Goal: Find specific page/section: Find specific page/section

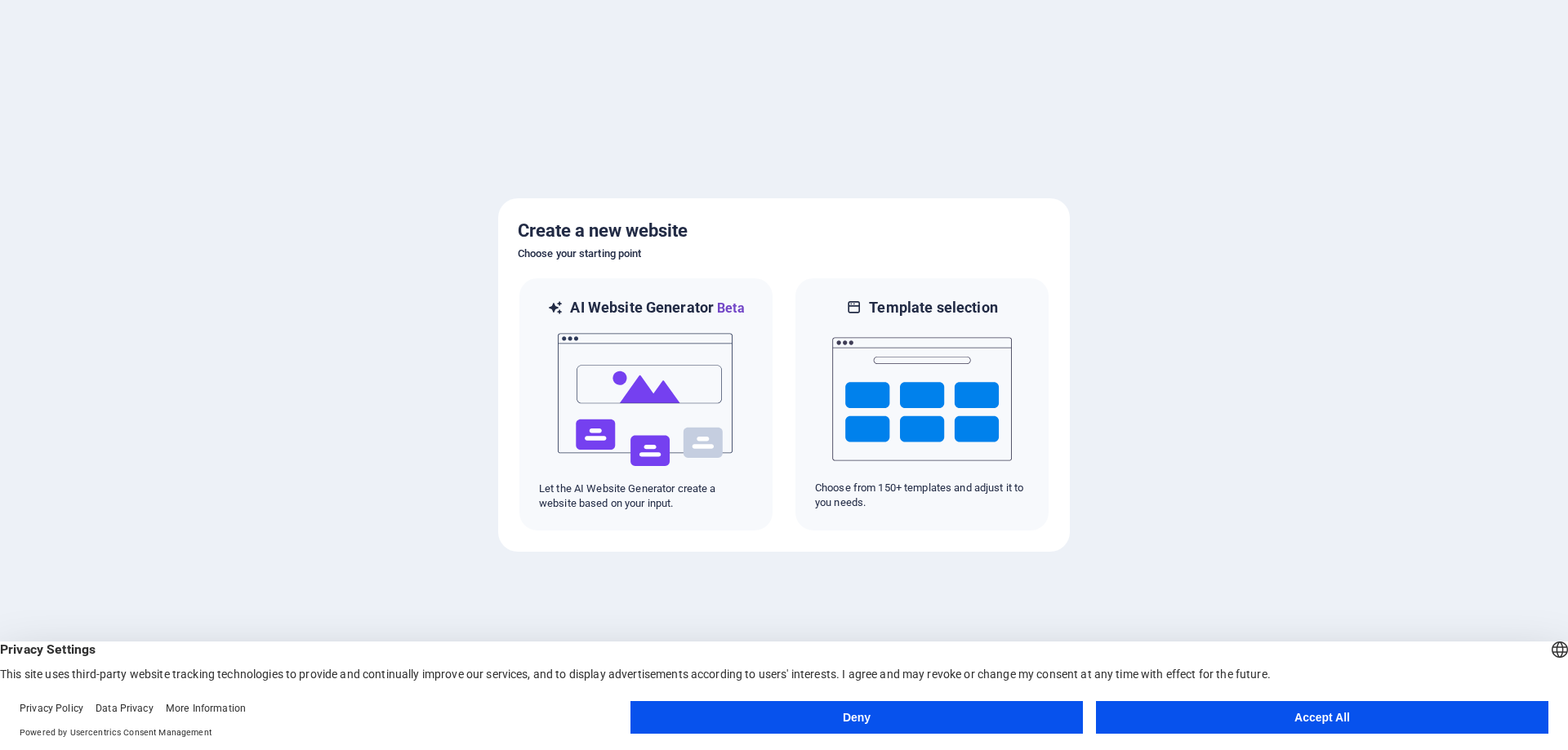
click at [1312, 725] on button "Accept All" at bounding box center [1322, 717] width 453 height 33
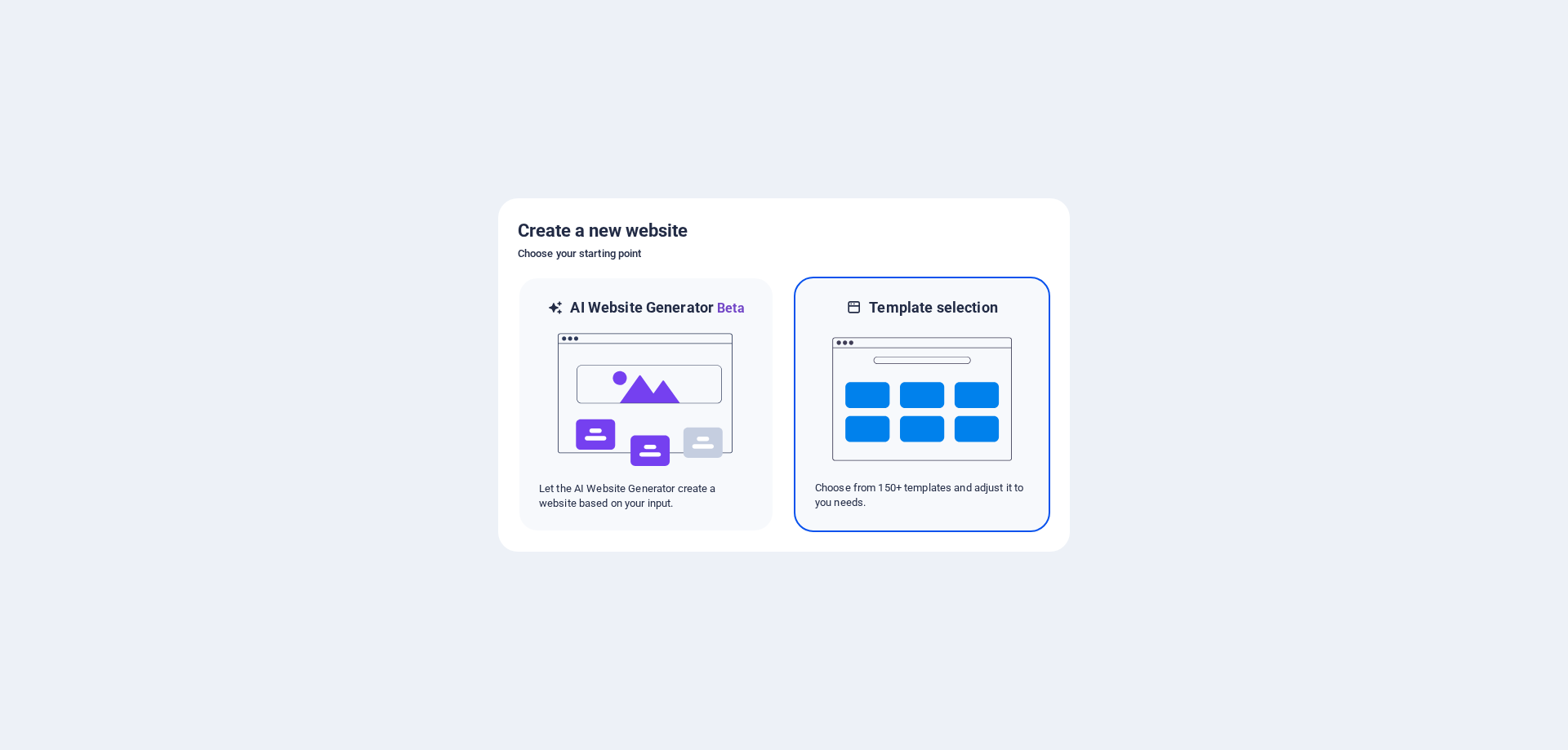
click at [904, 427] on img at bounding box center [922, 399] width 180 height 163
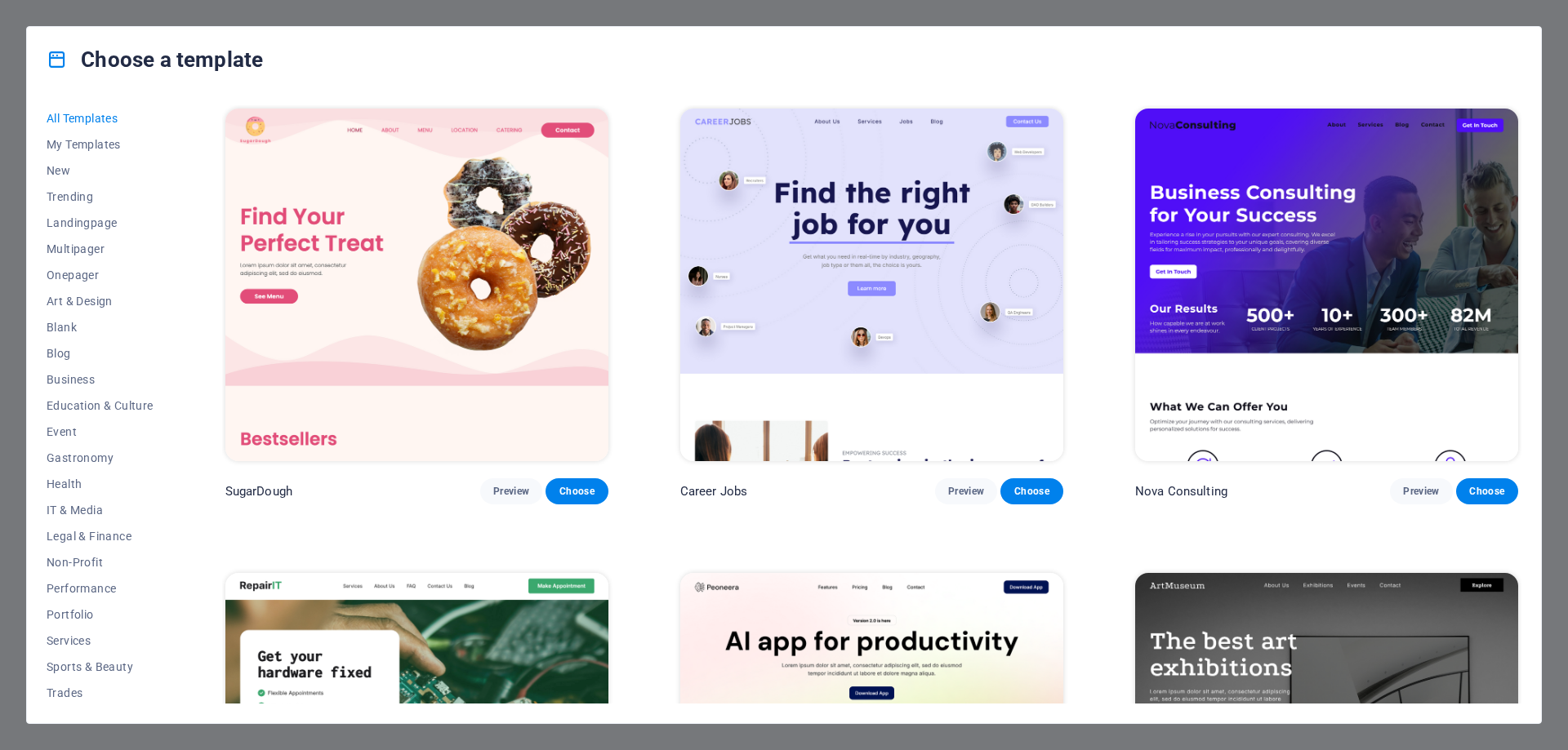
click at [1277, 280] on img at bounding box center [1326, 285] width 383 height 353
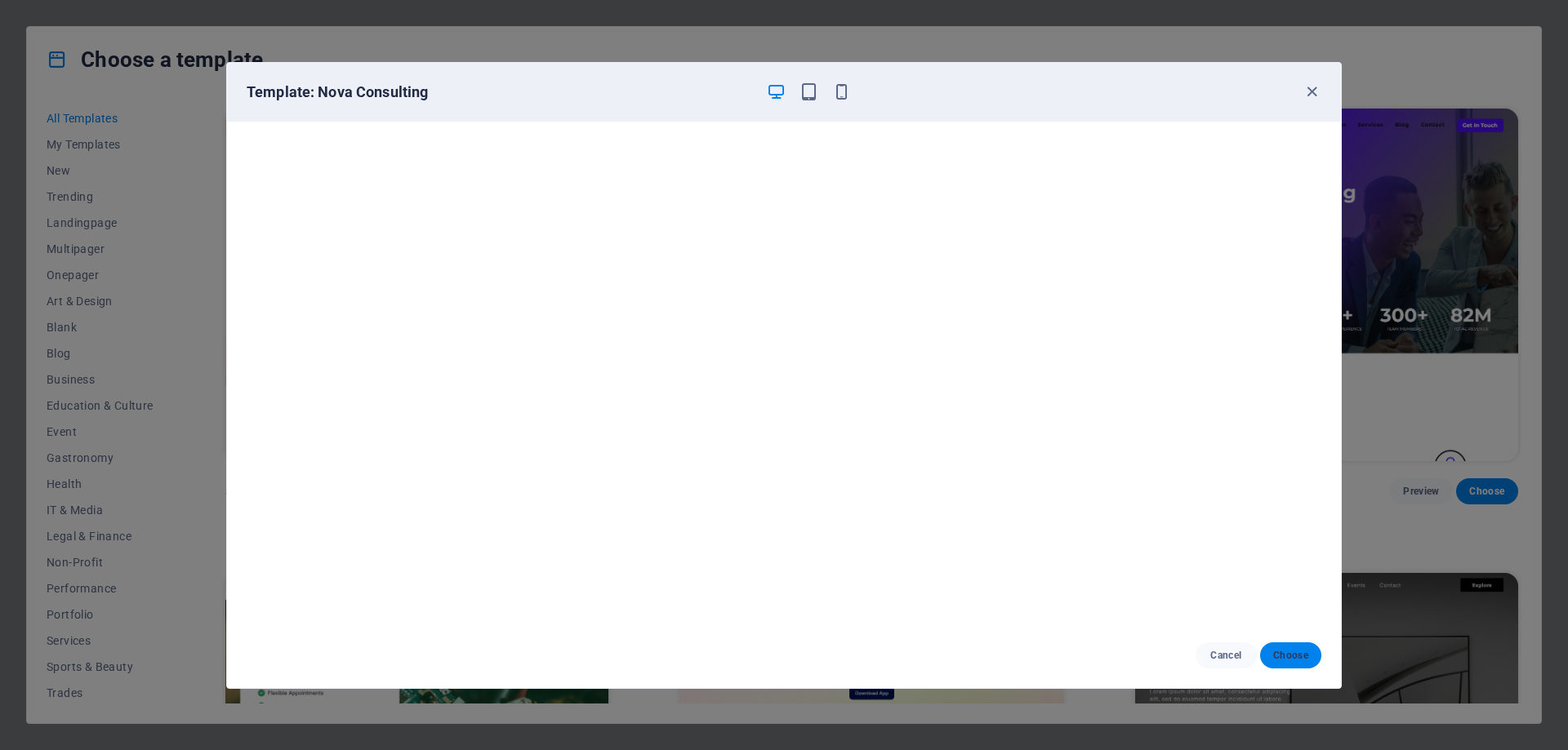
click at [1281, 653] on span "Choose" at bounding box center [1290, 655] width 35 height 13
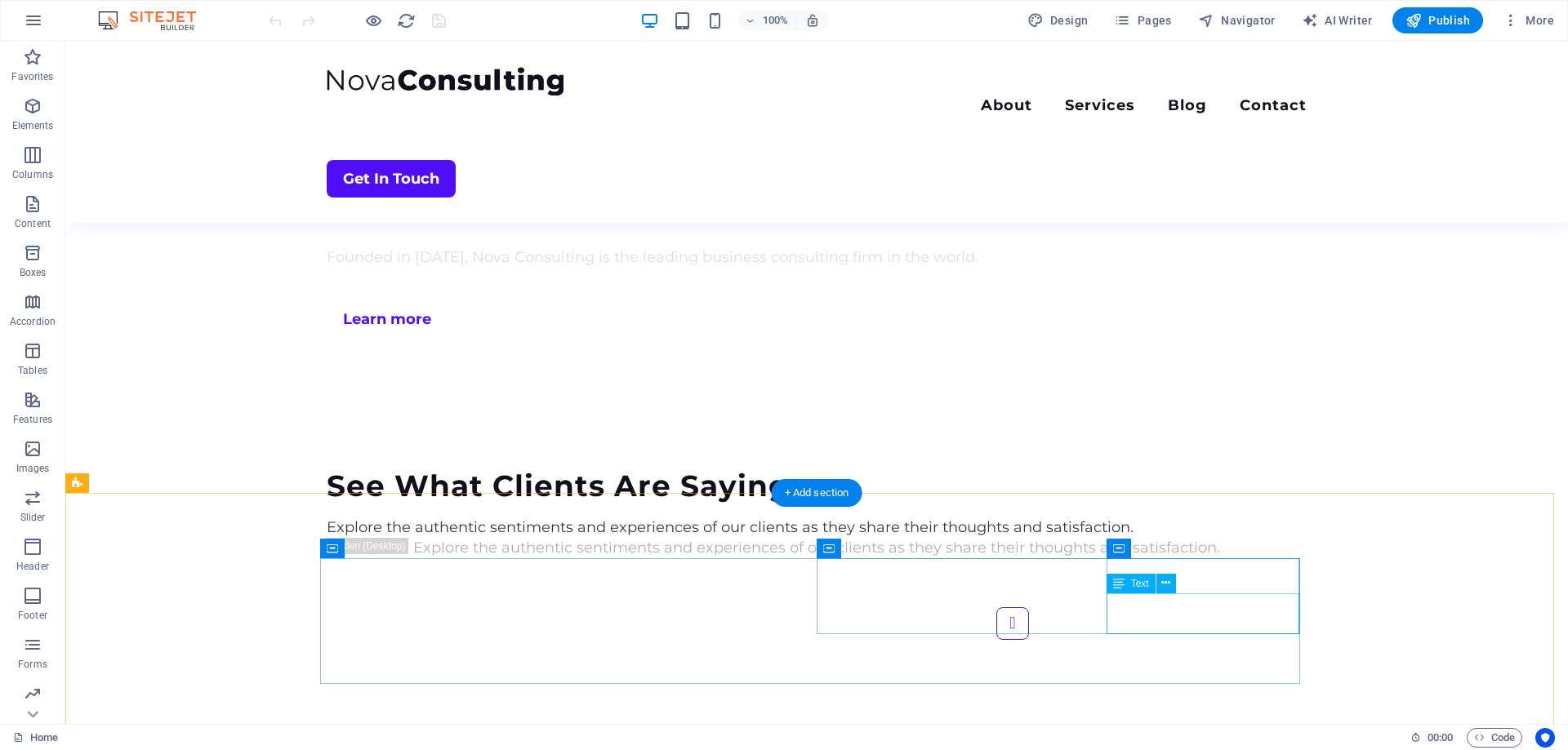
scroll to position [3728, 0]
